Goal: Task Accomplishment & Management: Use online tool/utility

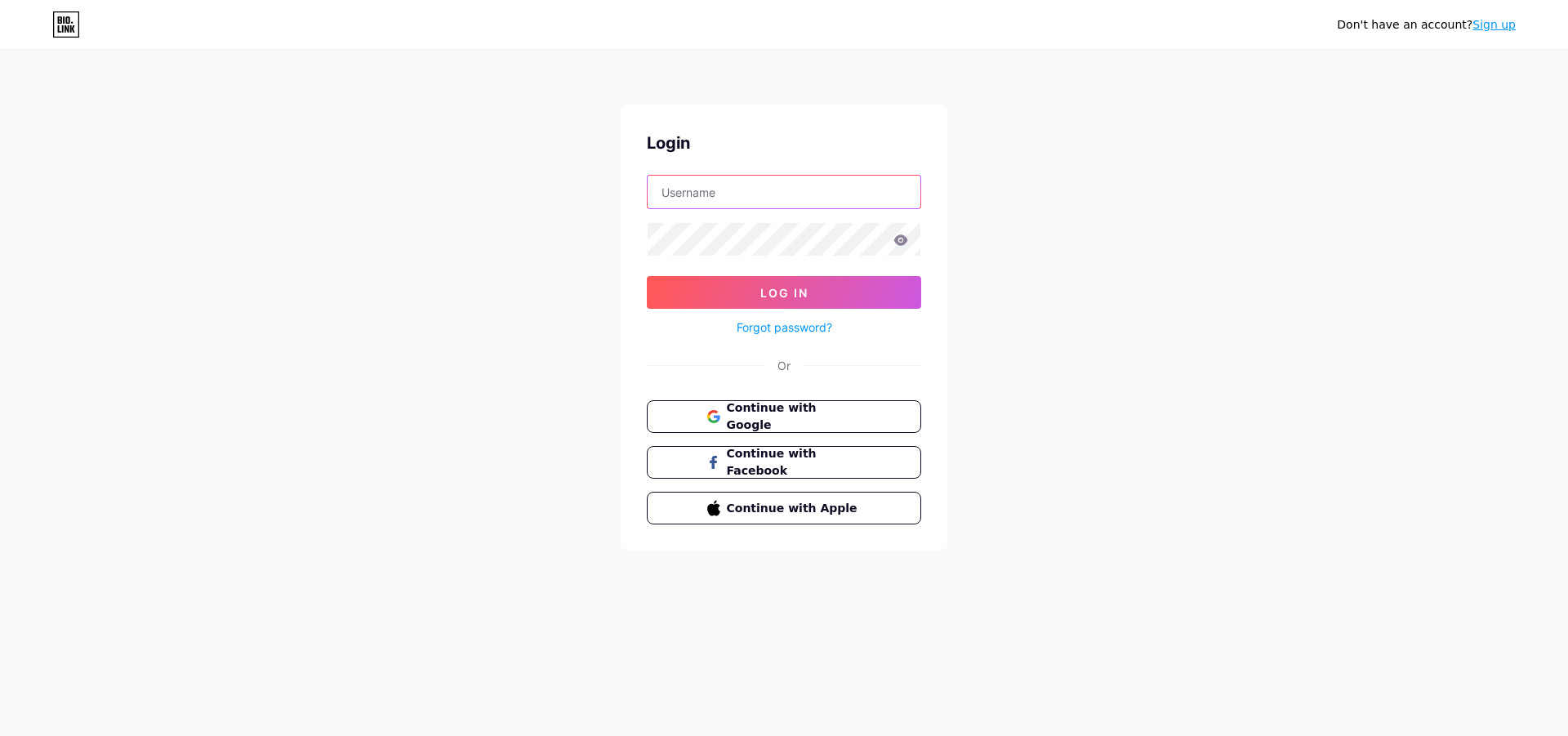
click at [707, 193] on input "text" at bounding box center [784, 192] width 273 height 33
paste input "mistyqueen"
type input "mistyqueen"
click at [901, 238] on icon at bounding box center [901, 240] width 15 height 11
click at [695, 279] on button "Log In" at bounding box center [784, 293] width 275 height 33
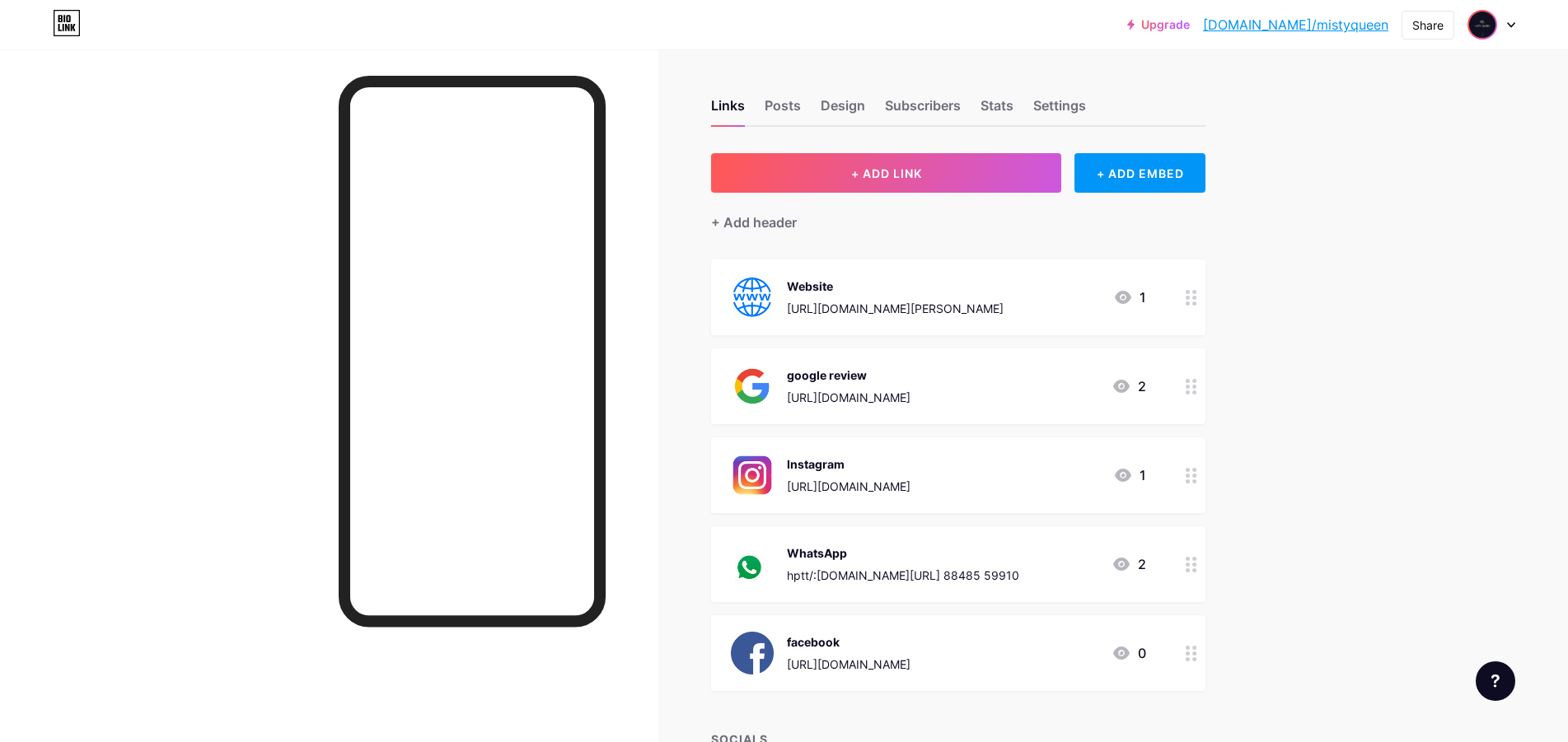
click at [1489, 22] on img at bounding box center [1482, 25] width 26 height 26
click at [1424, 117] on div "[DOMAIN_NAME]/mistyqueen" at bounding box center [1421, 114] width 127 height 13
click at [1515, 29] on div "Upgrade [DOMAIN_NAME]/mistyq... [DOMAIN_NAME]/mistyqueen Share Switch accounts …" at bounding box center [784, 25] width 1568 height 30
drag, startPoint x: 1388, startPoint y: 26, endPoint x: 1317, endPoint y: 25, distance: 71.0
click at [1317, 25] on div "Upgrade [DOMAIN_NAME]/mistyq... [DOMAIN_NAME]/mistyqueen Share Switch accounts …" at bounding box center [1321, 25] width 388 height 30
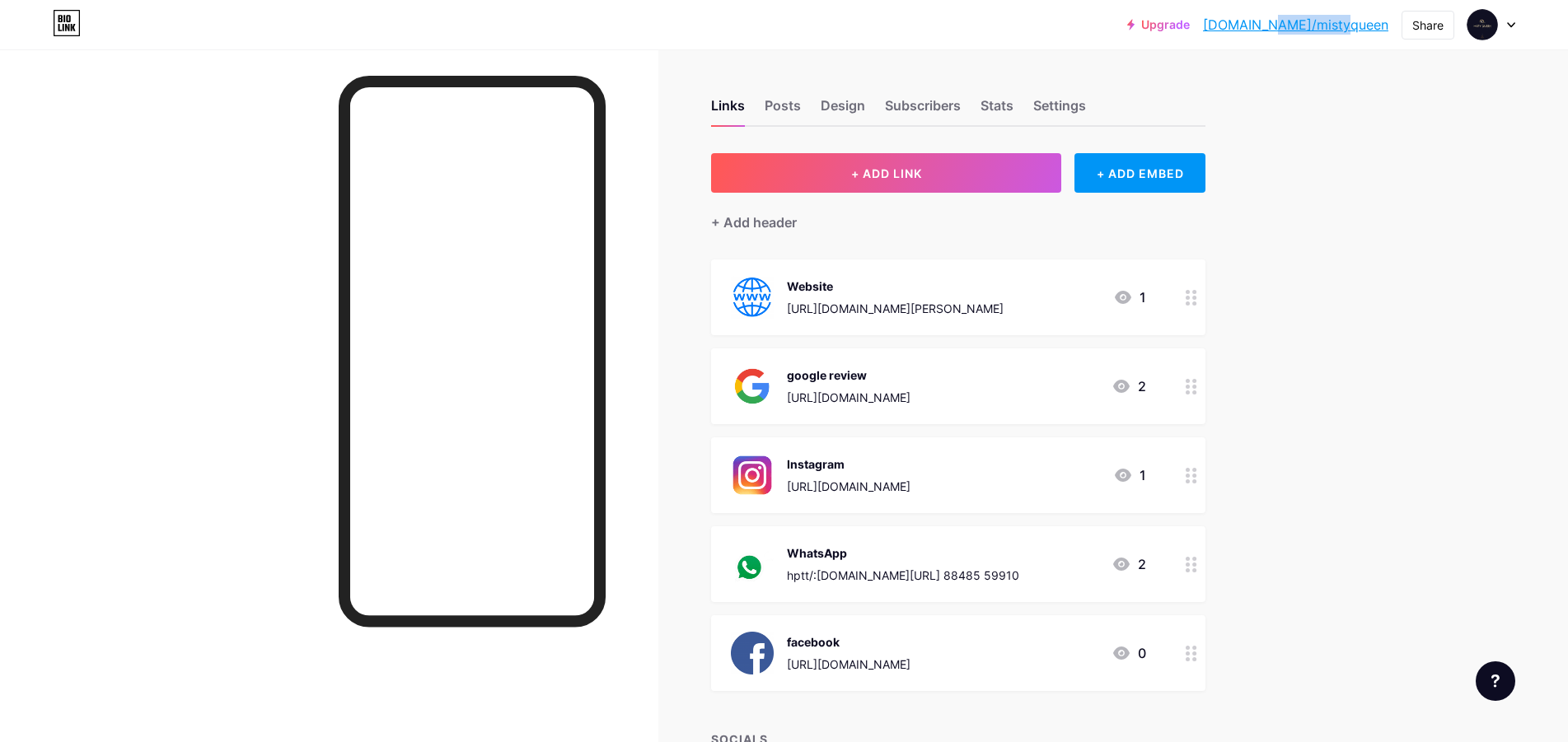
copy link "mistyqueen"
